Goal: Use online tool/utility

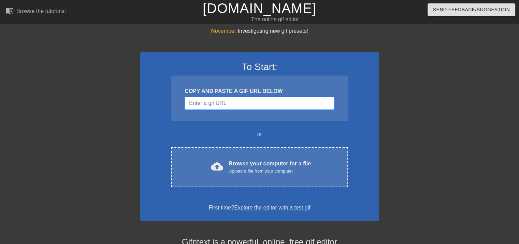
click at [216, 104] on input "Username" at bounding box center [259, 103] width 149 height 13
click at [173, 102] on div "COPY AND PASTE A GIF URL BELOW" at bounding box center [259, 98] width 177 height 46
click at [197, 106] on input "Username" at bounding box center [259, 103] width 149 height 13
paste input "[URL][DOMAIN_NAME]"
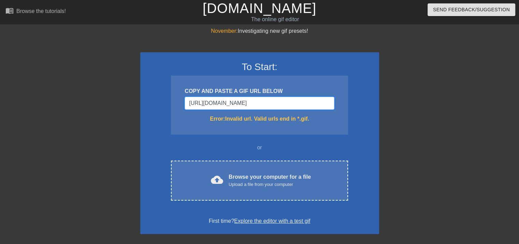
type input "[URL][DOMAIN_NAME]"
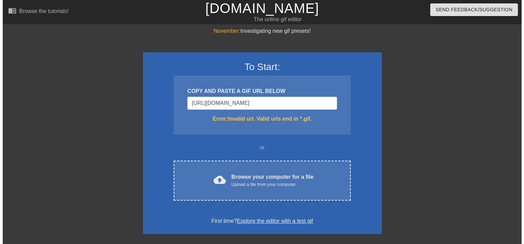
scroll to position [0, 0]
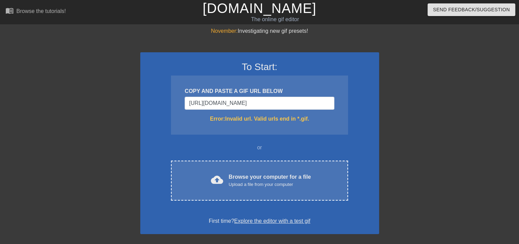
click at [324, 118] on div "Error: Invalid url. Valid urls end in *.gif." at bounding box center [259, 119] width 149 height 8
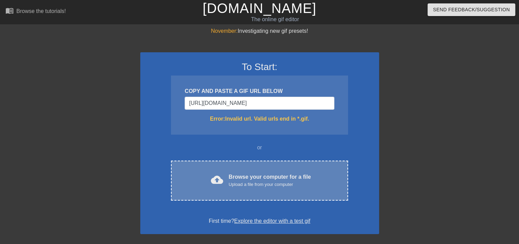
click at [251, 173] on div "Browse your computer for a file Upload a file from your computer" at bounding box center [270, 180] width 82 height 15
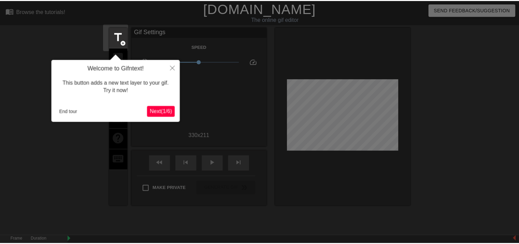
scroll to position [16, 0]
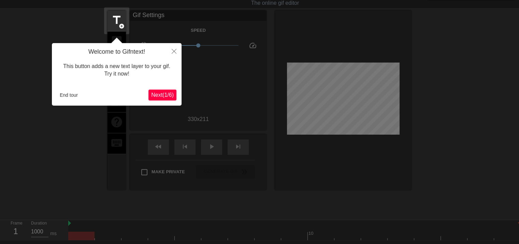
click at [163, 95] on span "Next ( 1 / 6 )" at bounding box center [162, 95] width 23 height 6
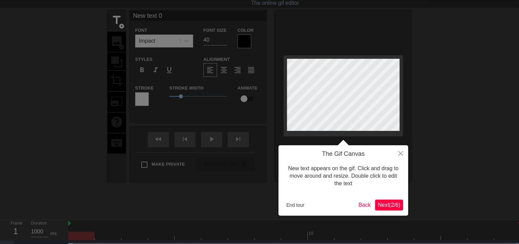
scroll to position [0, 0]
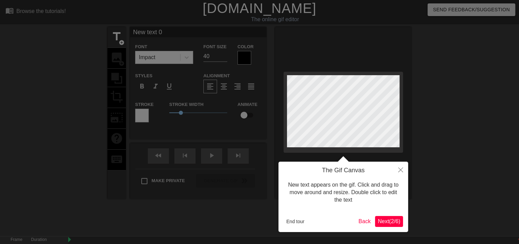
click at [389, 220] on span "Next ( 2 / 6 )" at bounding box center [389, 221] width 23 height 6
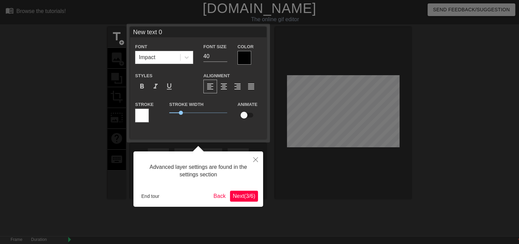
scroll to position [16, 0]
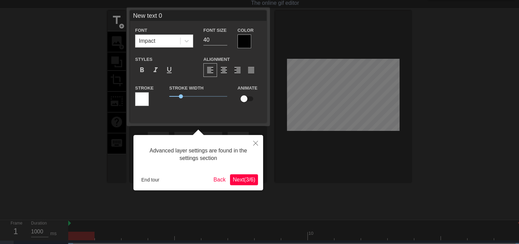
click at [242, 173] on div "Advanced layer settings are found in the settings section End tour Back Next ( …" at bounding box center [198, 162] width 130 height 55
click at [243, 178] on span "Next ( 3 / 6 )" at bounding box center [244, 179] width 23 height 6
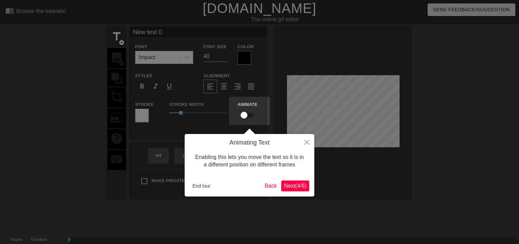
click at [281, 191] on div "Animating Text Enabling this lets you move the text so it is in a different pos…" at bounding box center [250, 165] width 130 height 62
click at [285, 190] on button "Next ( 4 / 6 )" at bounding box center [295, 185] width 28 height 11
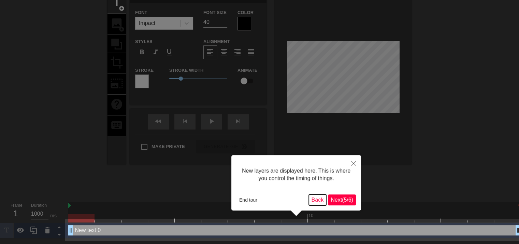
click at [324, 201] on button "Back" at bounding box center [318, 199] width 18 height 11
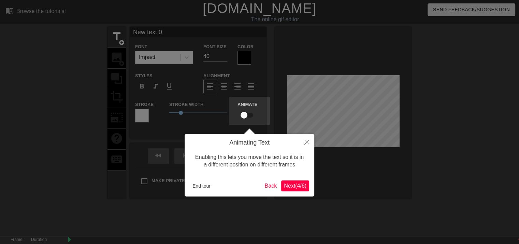
click at [307, 189] on button "Next ( 4 / 6 )" at bounding box center [295, 185] width 28 height 11
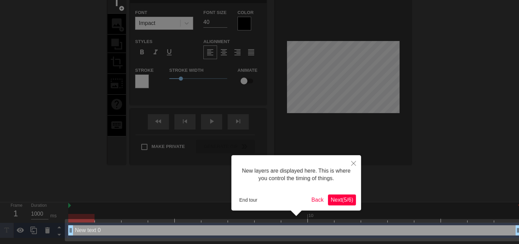
click at [328, 196] on button "Next ( 5 / 6 )" at bounding box center [342, 199] width 28 height 11
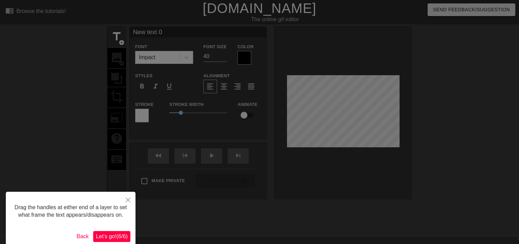
click at [115, 236] on span "Let's go! ( 6 / 6 )" at bounding box center [112, 236] width 32 height 6
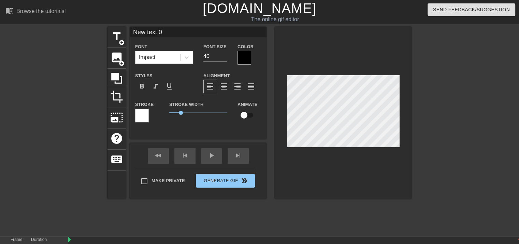
click at [161, 60] on div "Impact" at bounding box center [158, 57] width 45 height 12
click at [405, 123] on div at bounding box center [343, 113] width 137 height 172
